Goal: Check status: Check status

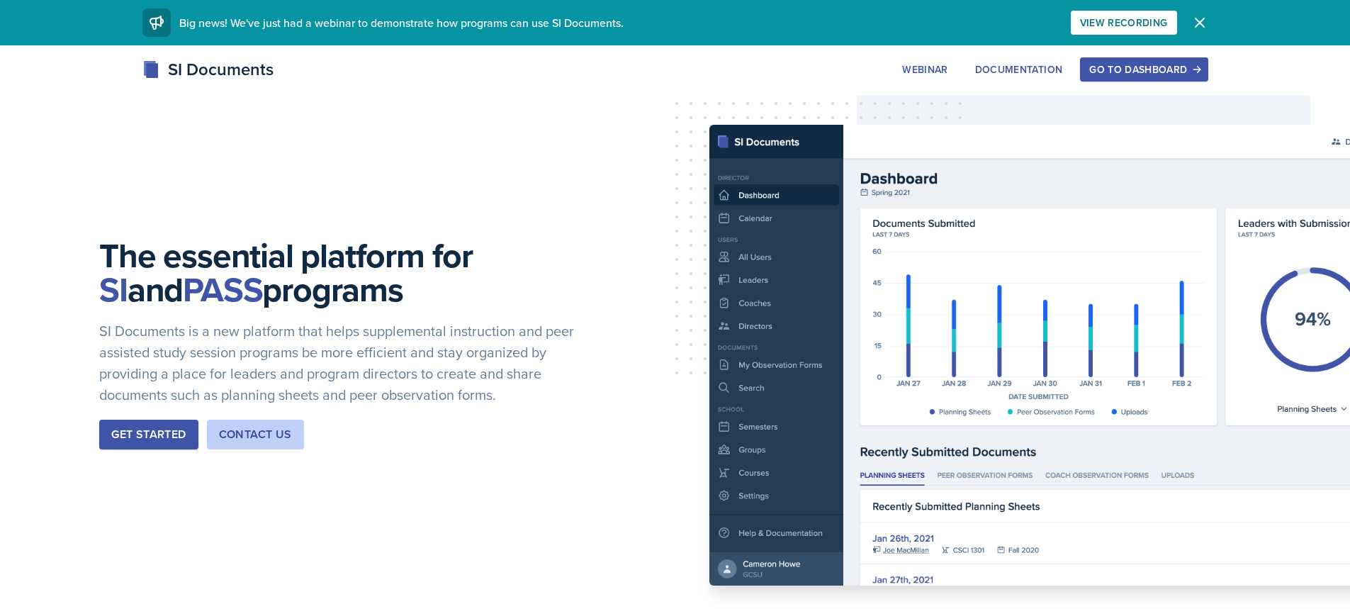
click at [1192, 19] on icon "button" at bounding box center [1199, 22] width 17 height 17
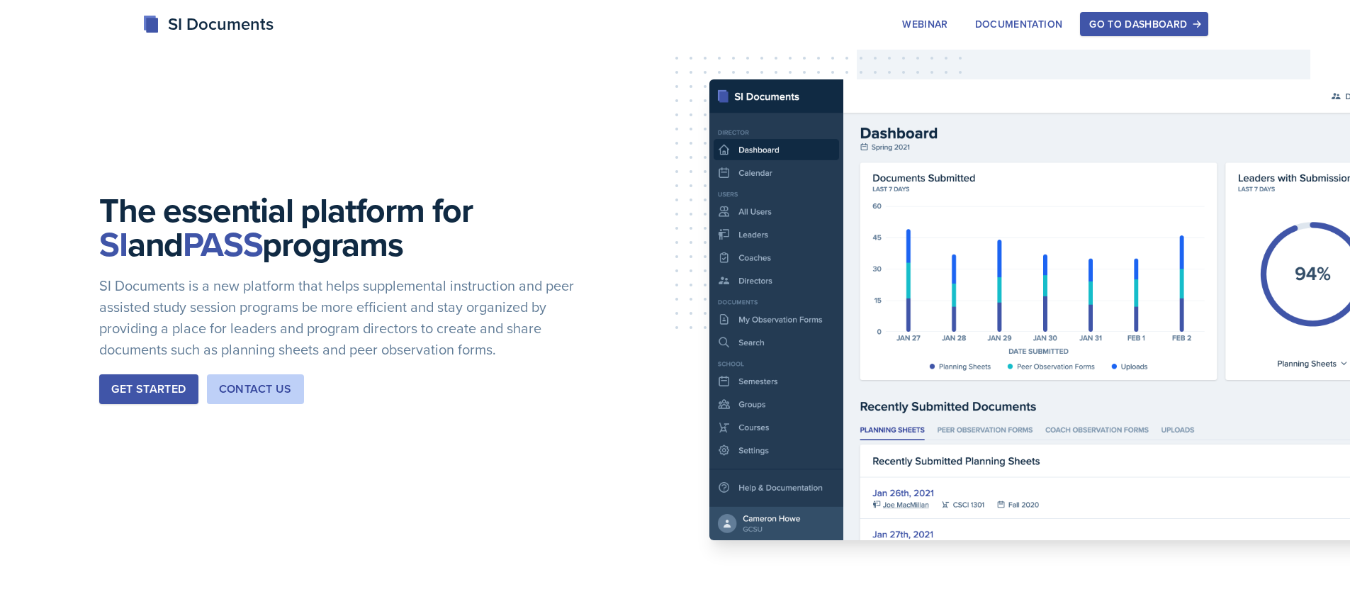
click at [1194, 20] on icon "button" at bounding box center [1197, 24] width 10 height 10
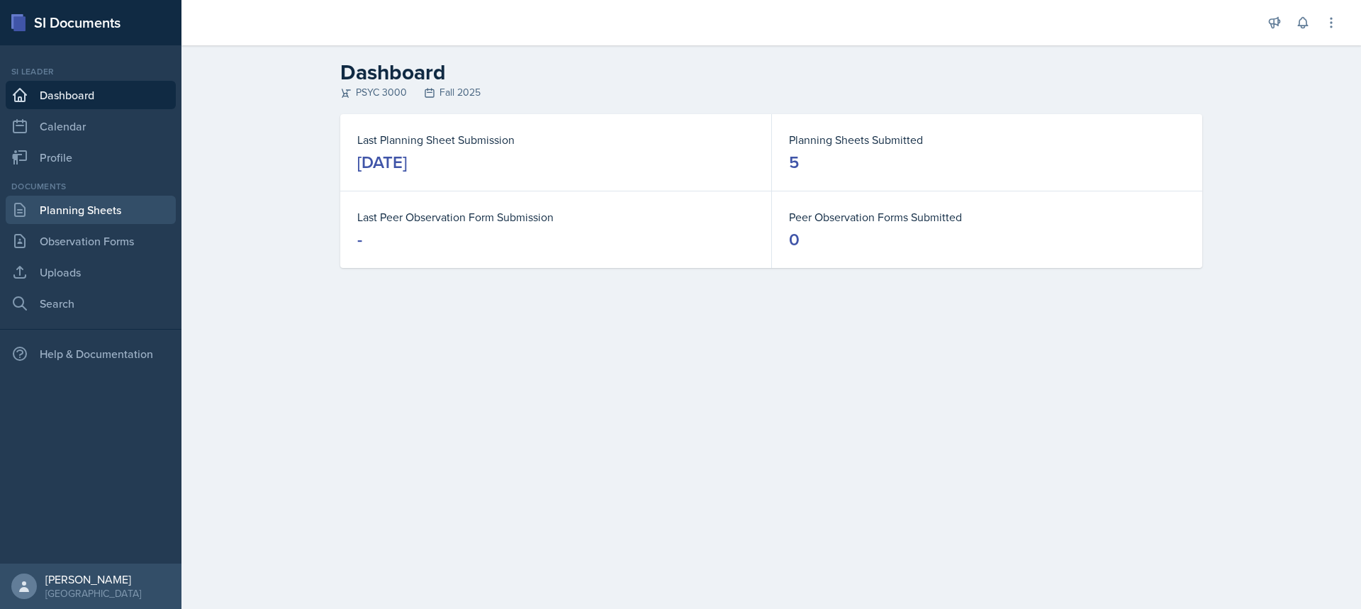
click at [69, 215] on link "Planning Sheets" at bounding box center [91, 210] width 170 height 28
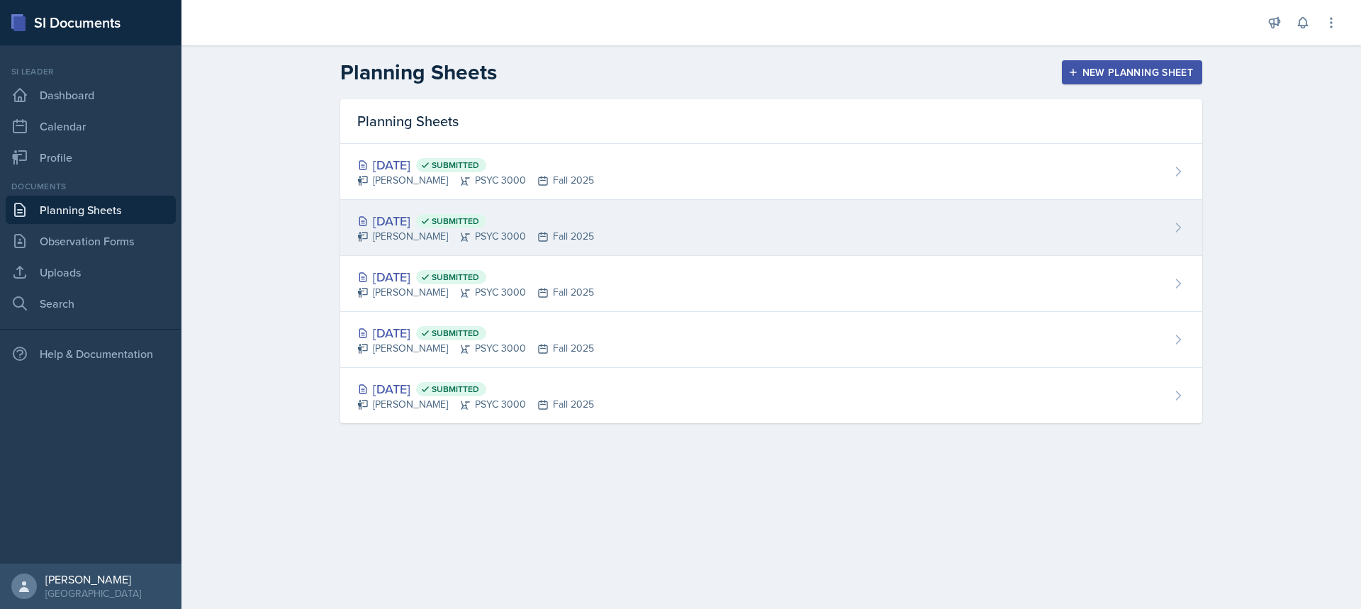
click at [680, 230] on div "[DATE] Submitted [PERSON_NAME] PSYC 3000 Fall 2025" at bounding box center [771, 228] width 862 height 56
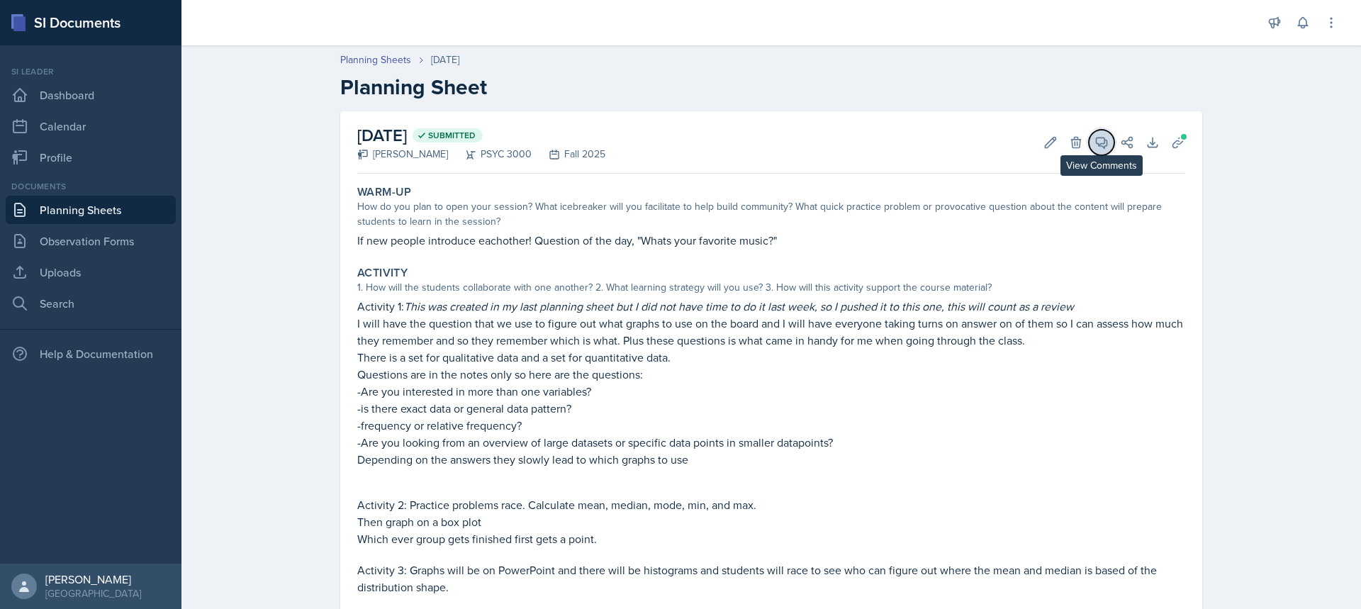
click at [1089, 140] on button "View Comments" at bounding box center [1102, 143] width 26 height 26
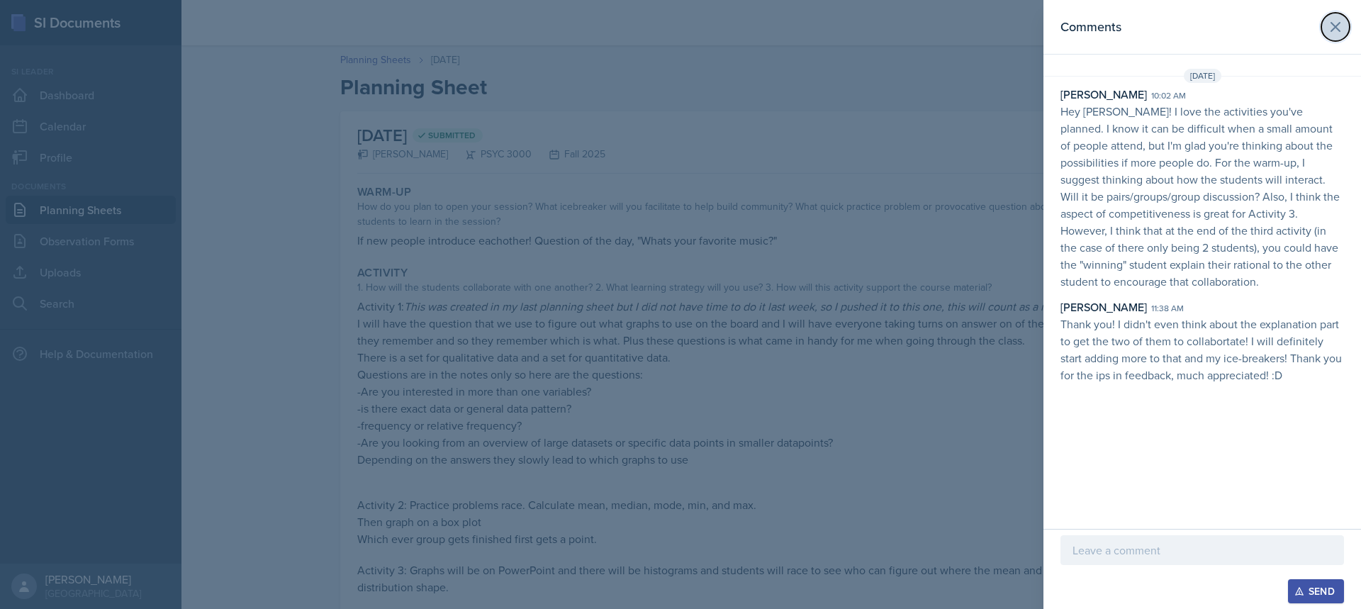
click at [1334, 30] on icon at bounding box center [1335, 26] width 17 height 17
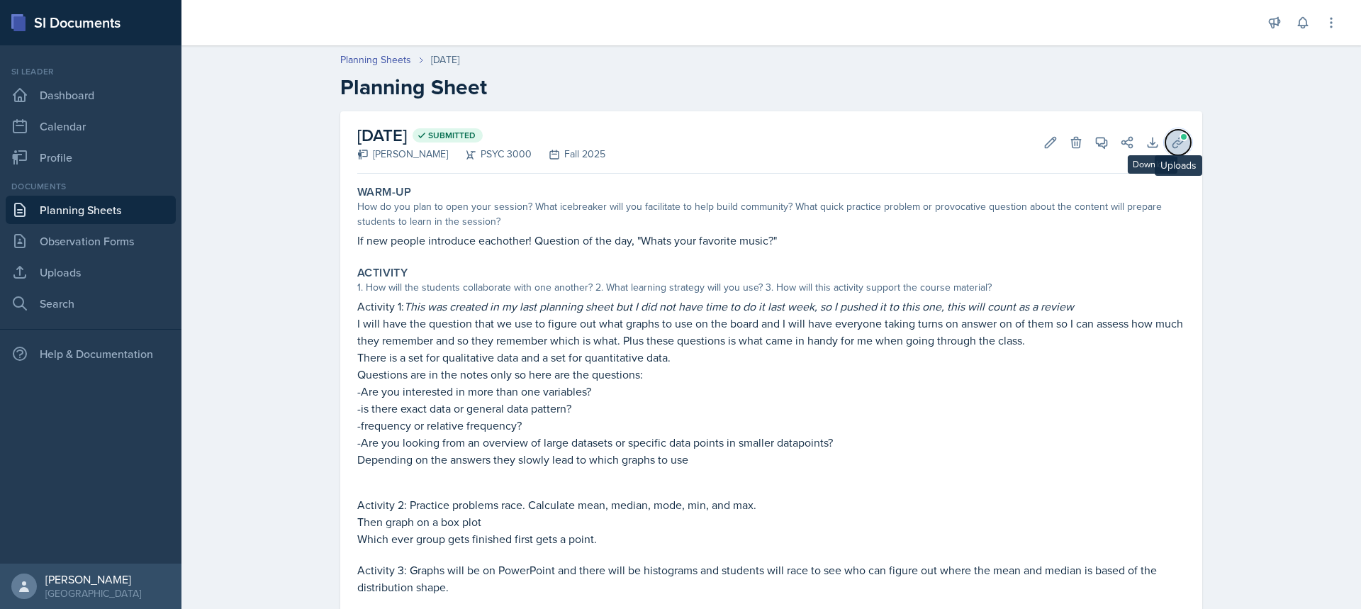
click at [1171, 138] on icon at bounding box center [1178, 142] width 14 height 14
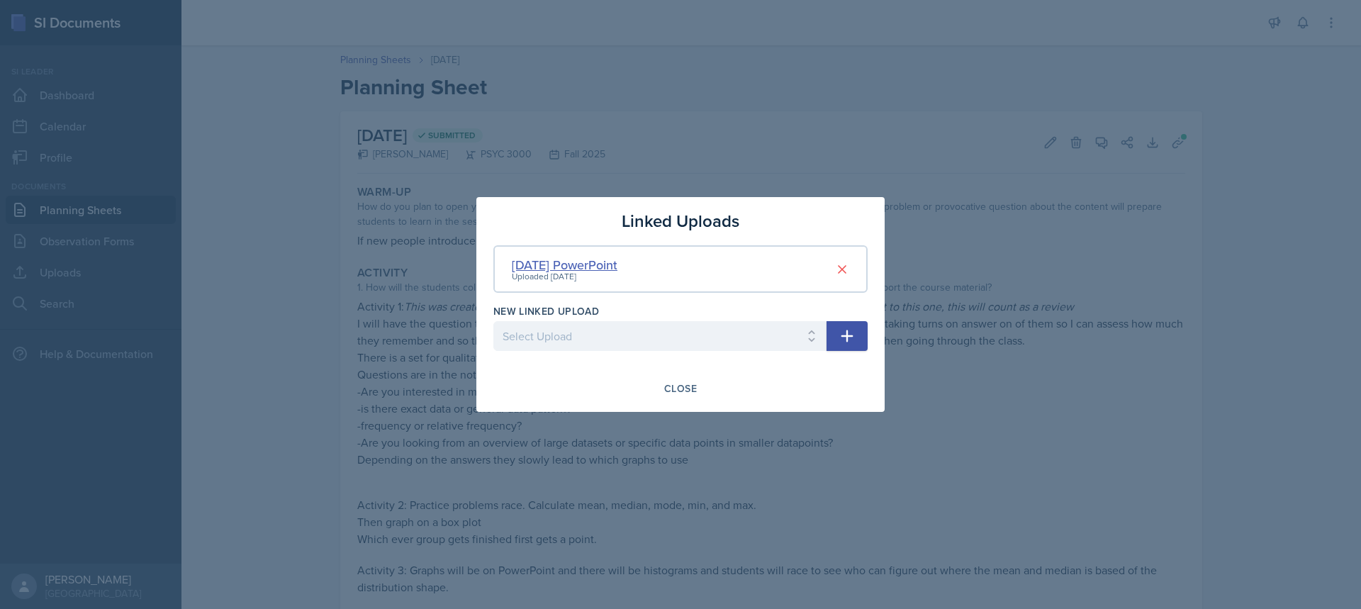
click at [612, 270] on div "[DATE] PowerPoint" at bounding box center [565, 264] width 106 height 19
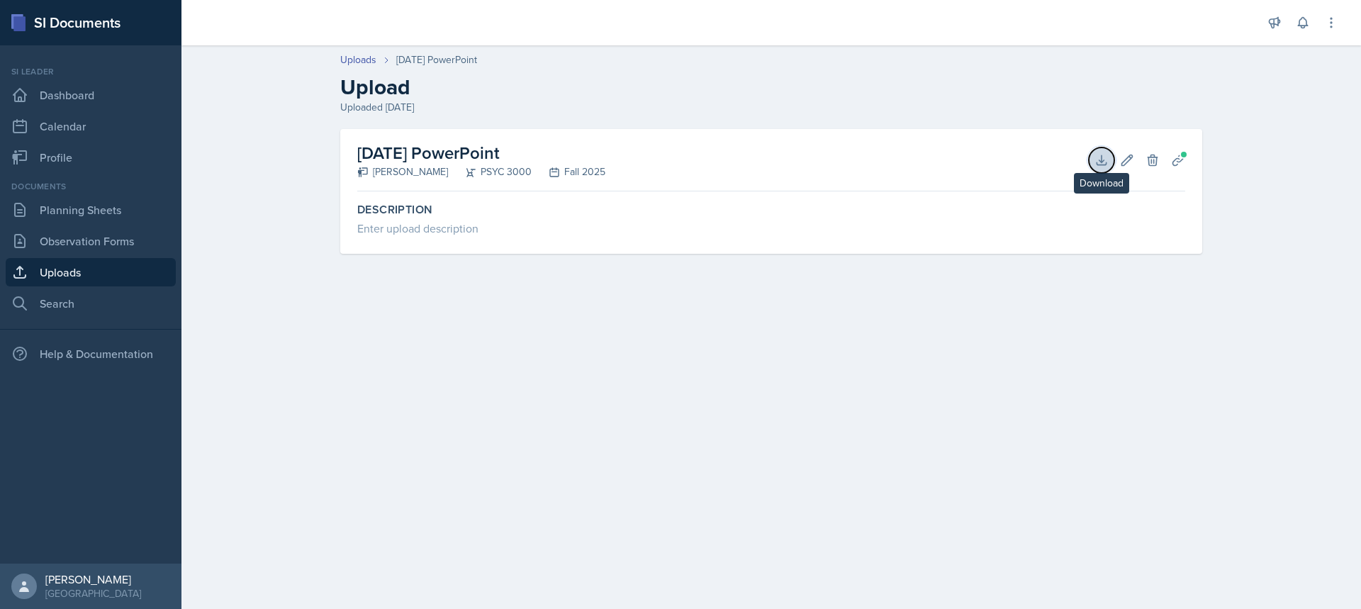
click at [1101, 153] on icon at bounding box center [1101, 160] width 14 height 14
click at [111, 269] on link "Uploads" at bounding box center [91, 272] width 170 height 28
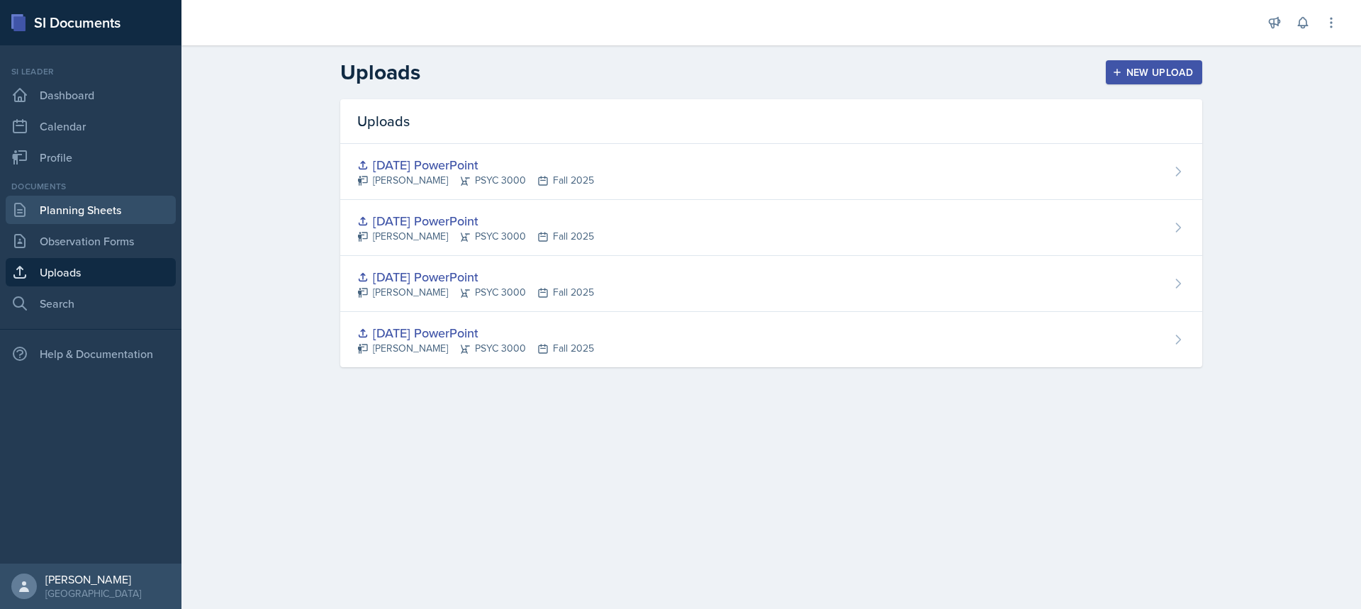
click at [111, 208] on link "Planning Sheets" at bounding box center [91, 210] width 170 height 28
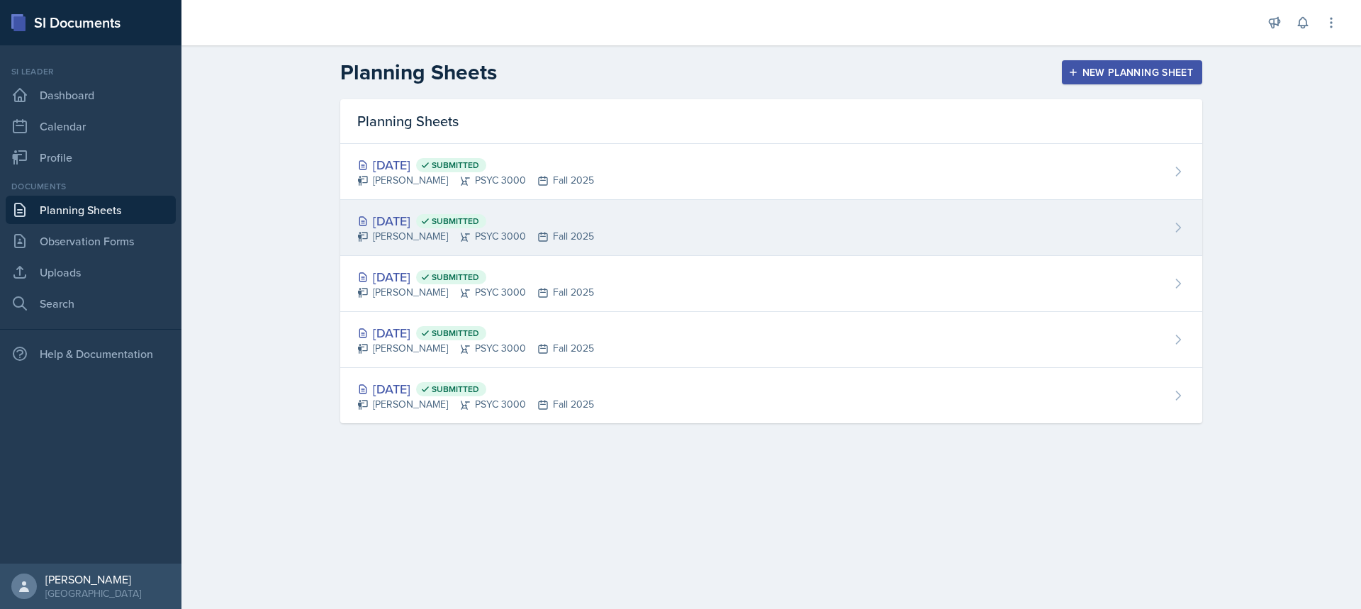
click at [594, 221] on div "[DATE] Submitted" at bounding box center [475, 220] width 237 height 19
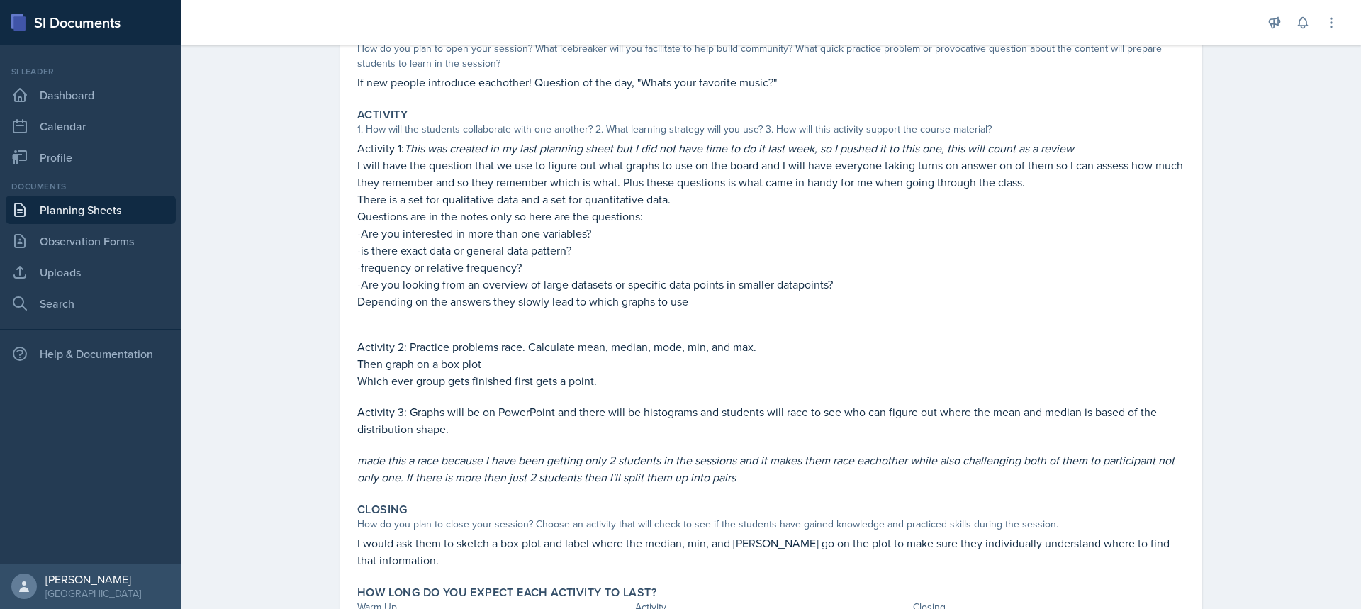
scroll to position [99, 0]
